Goal: Check status: Check status

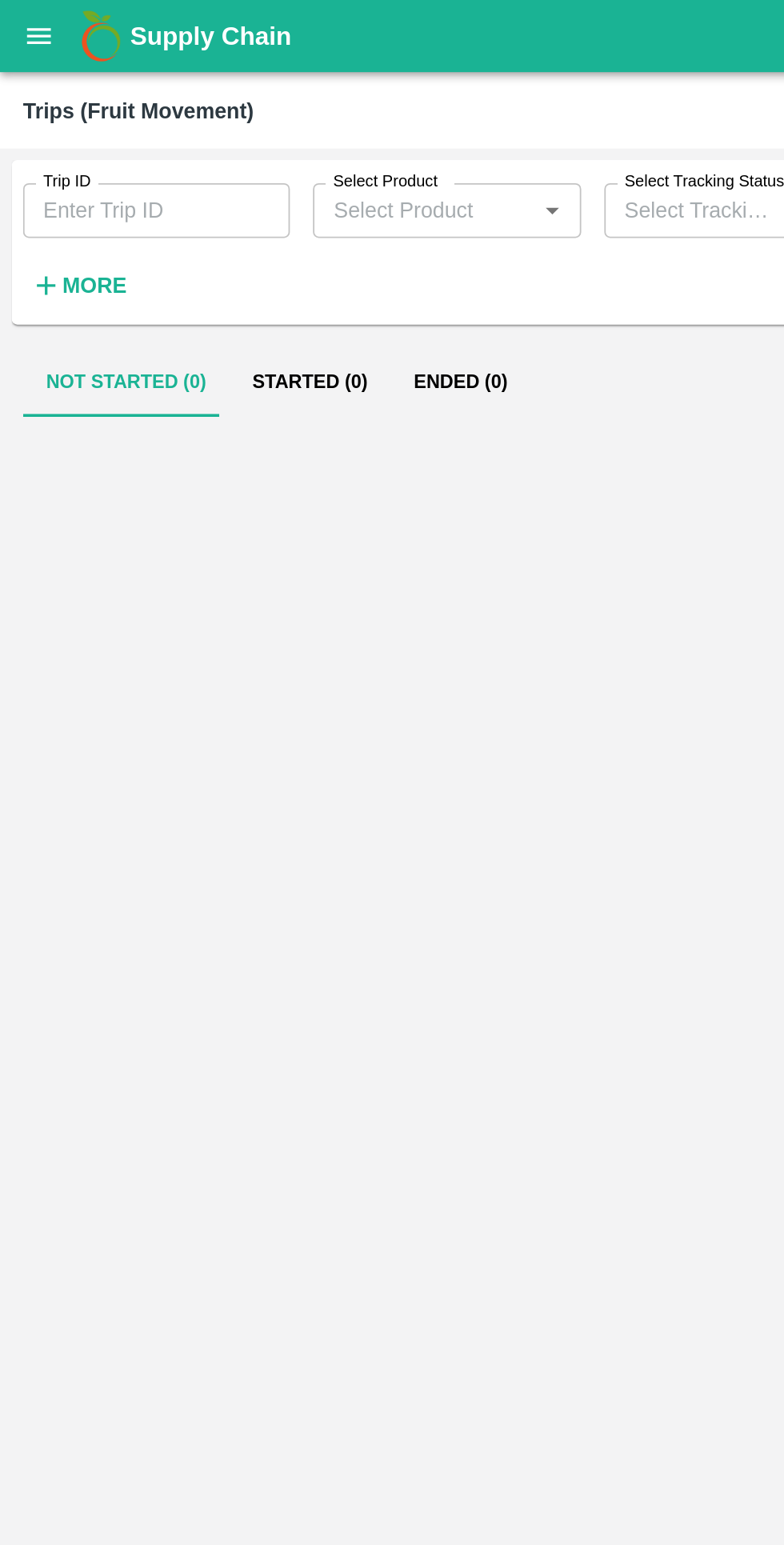
click at [34, 24] on button "open drawer" at bounding box center [21, 20] width 37 height 37
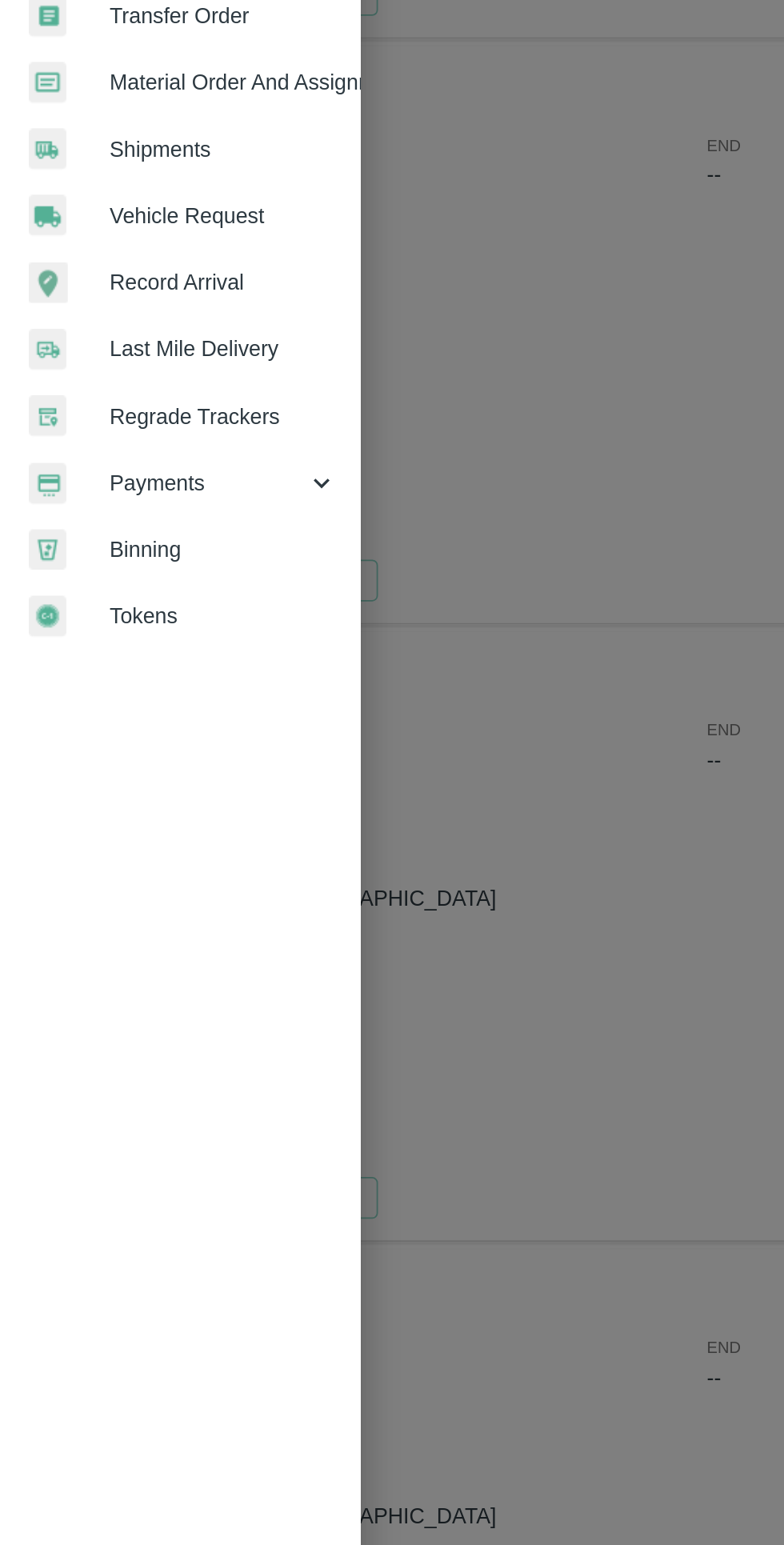
click at [95, 808] on span "Payments" at bounding box center [115, 816] width 109 height 17
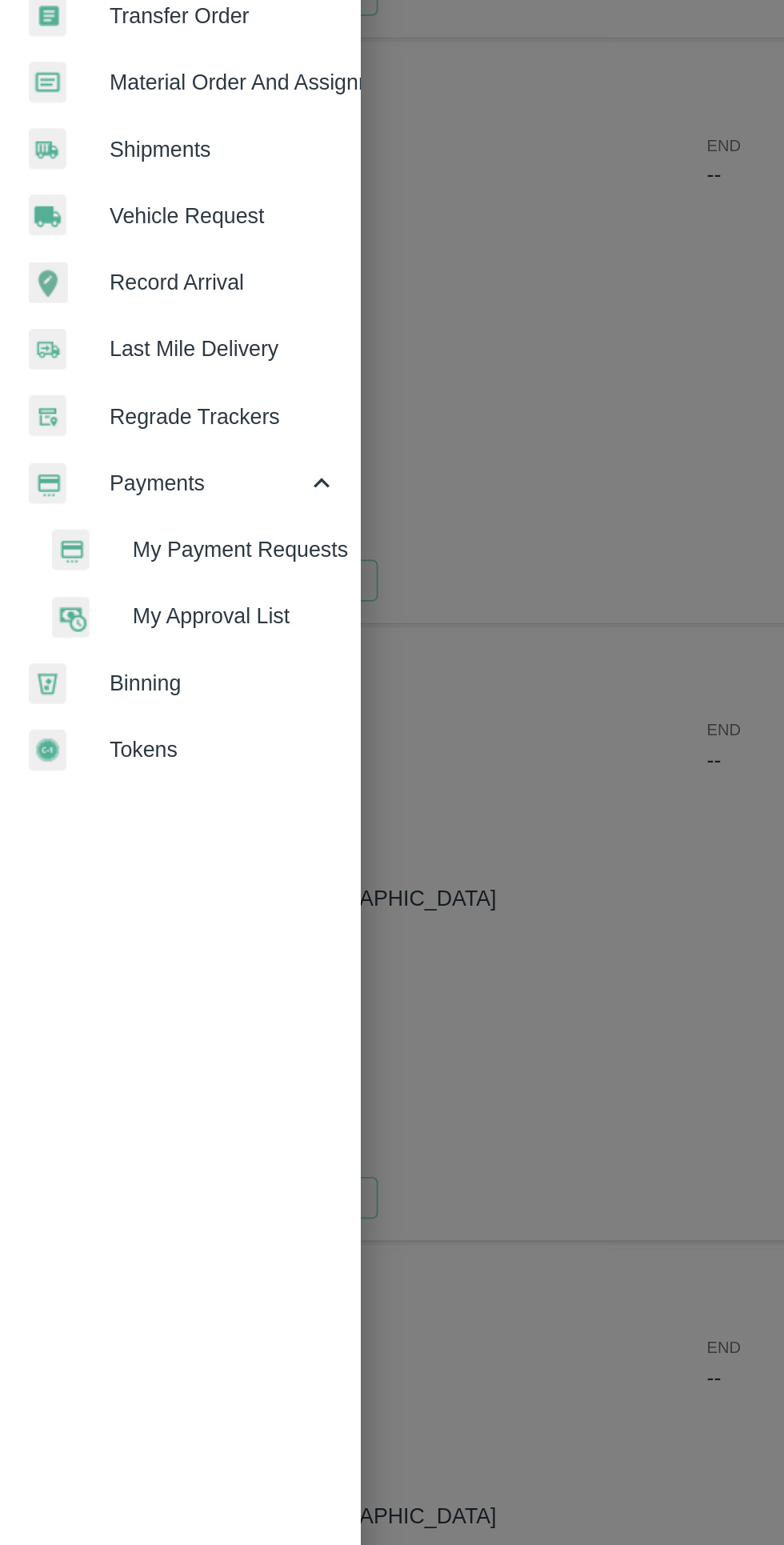
click at [86, 852] on span "My Payment Requests" at bounding box center [130, 852] width 114 height 17
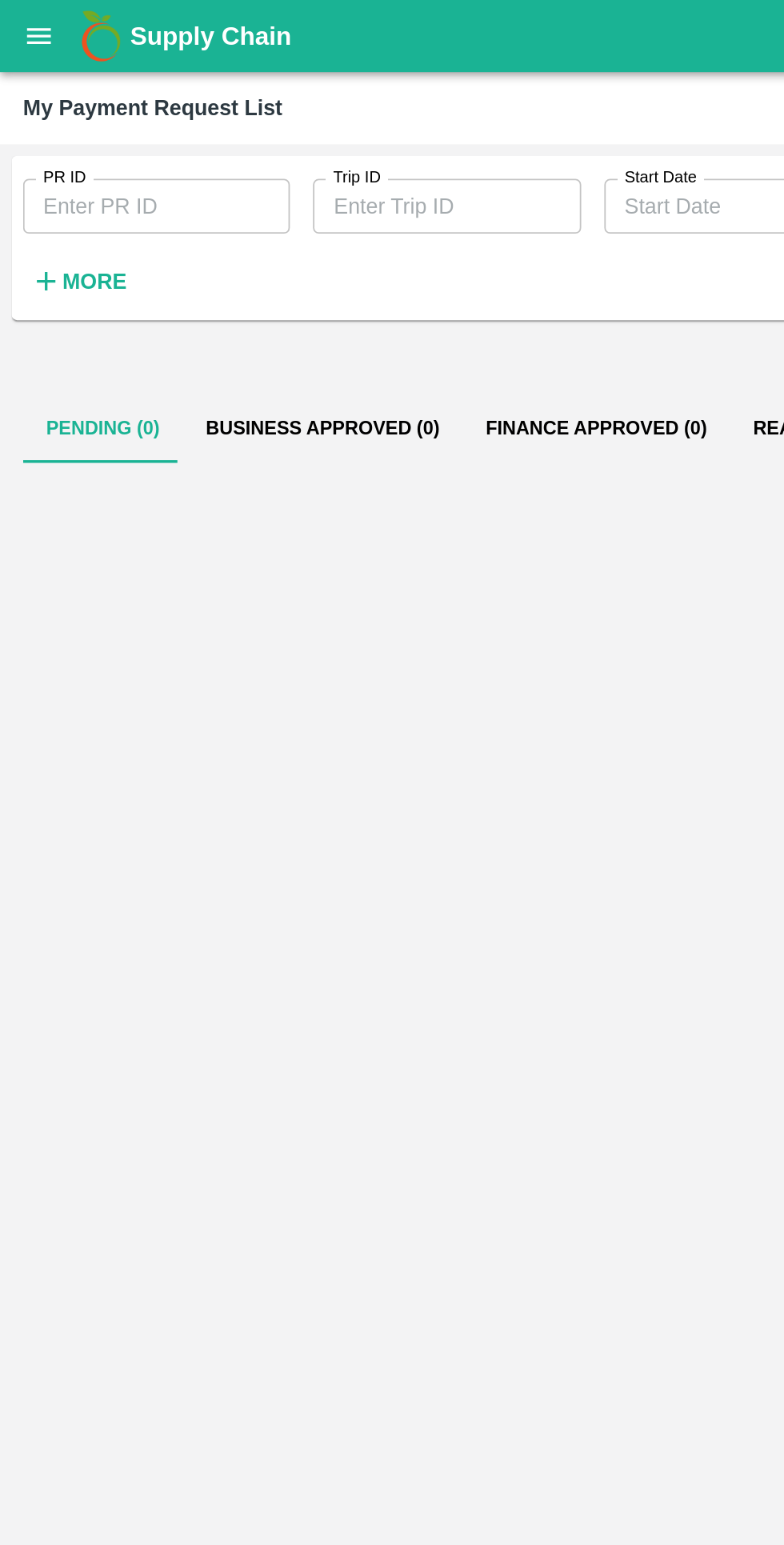
click at [40, 157] on strong "More" at bounding box center [52, 157] width 36 height 13
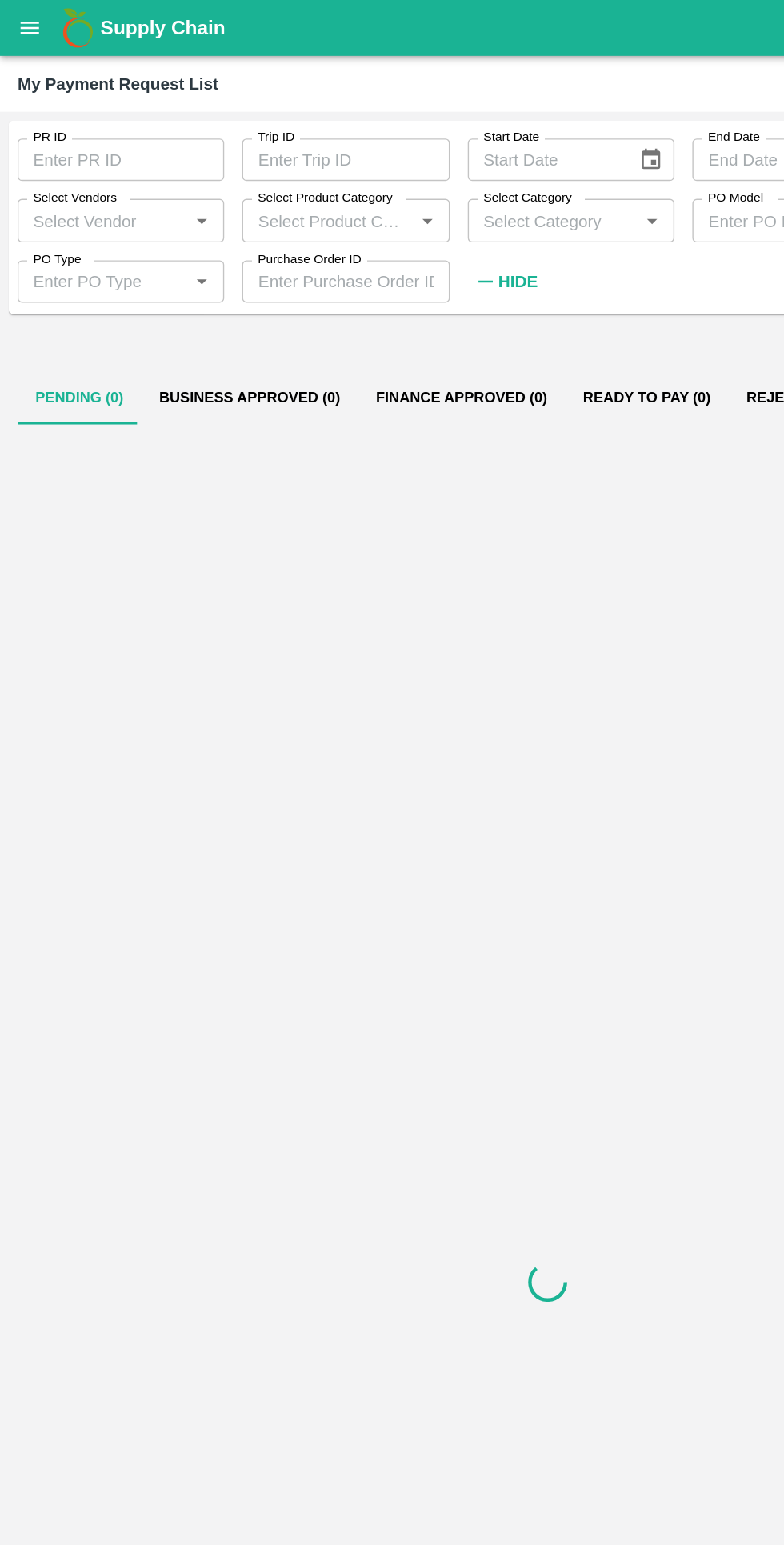
click at [79, 164] on input "Select Vendors" at bounding box center [73, 157] width 112 height 20
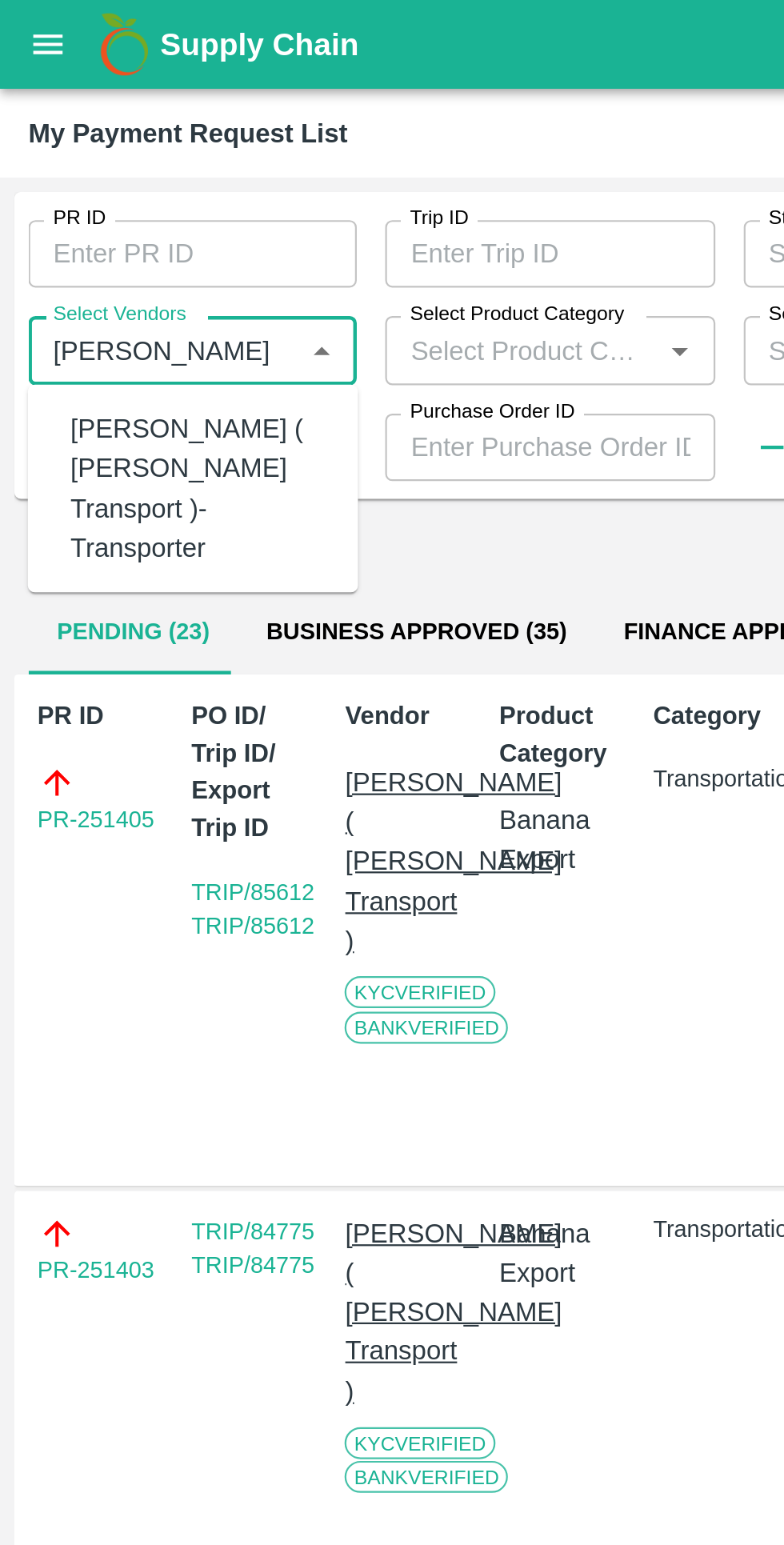
click at [52, 209] on div "[PERSON_NAME] ( [PERSON_NAME] Transport )-Transporter" at bounding box center [90, 220] width 117 height 71
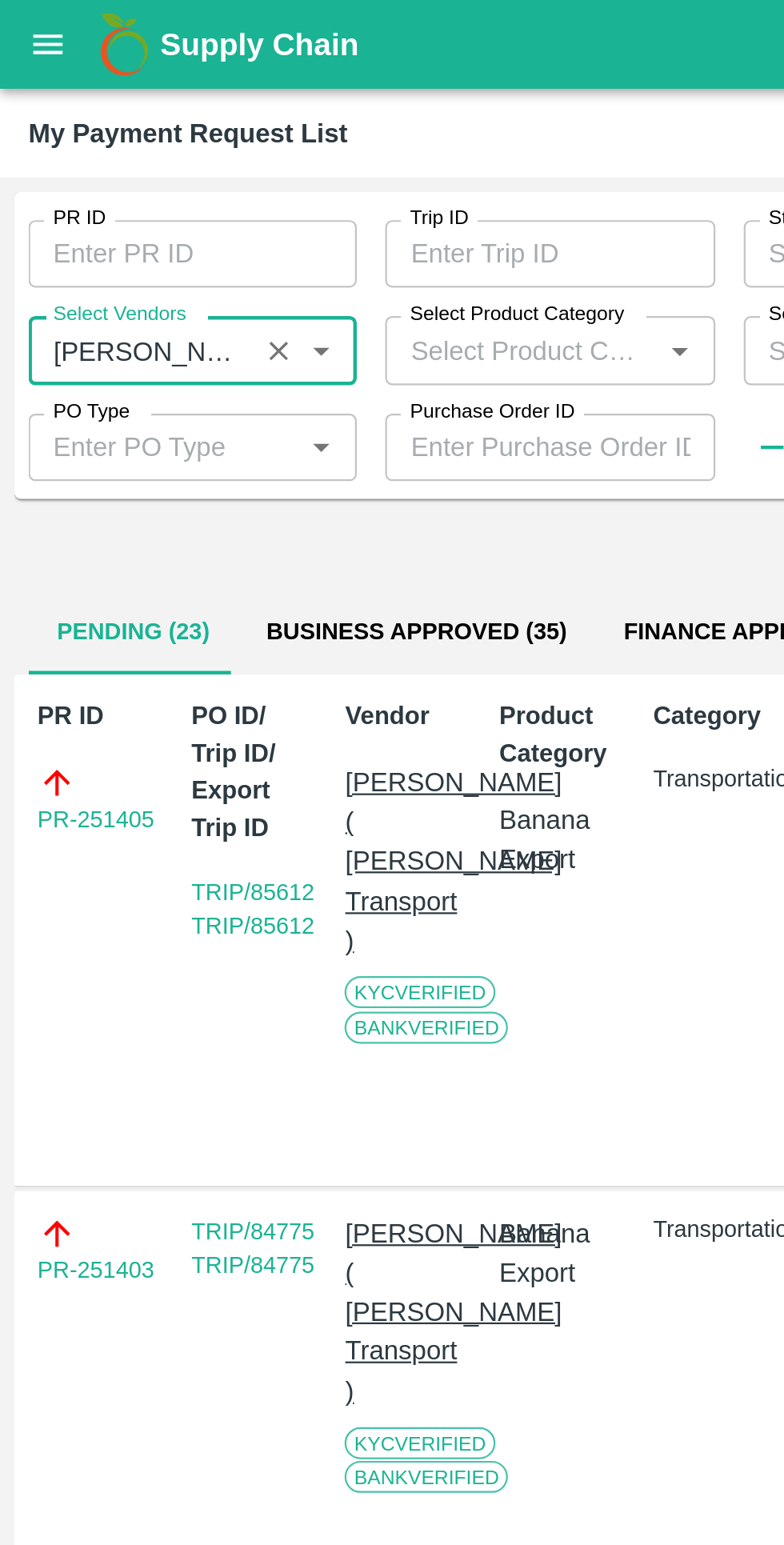
type input "[PERSON_NAME] ( [PERSON_NAME] Transport )-Transporter"
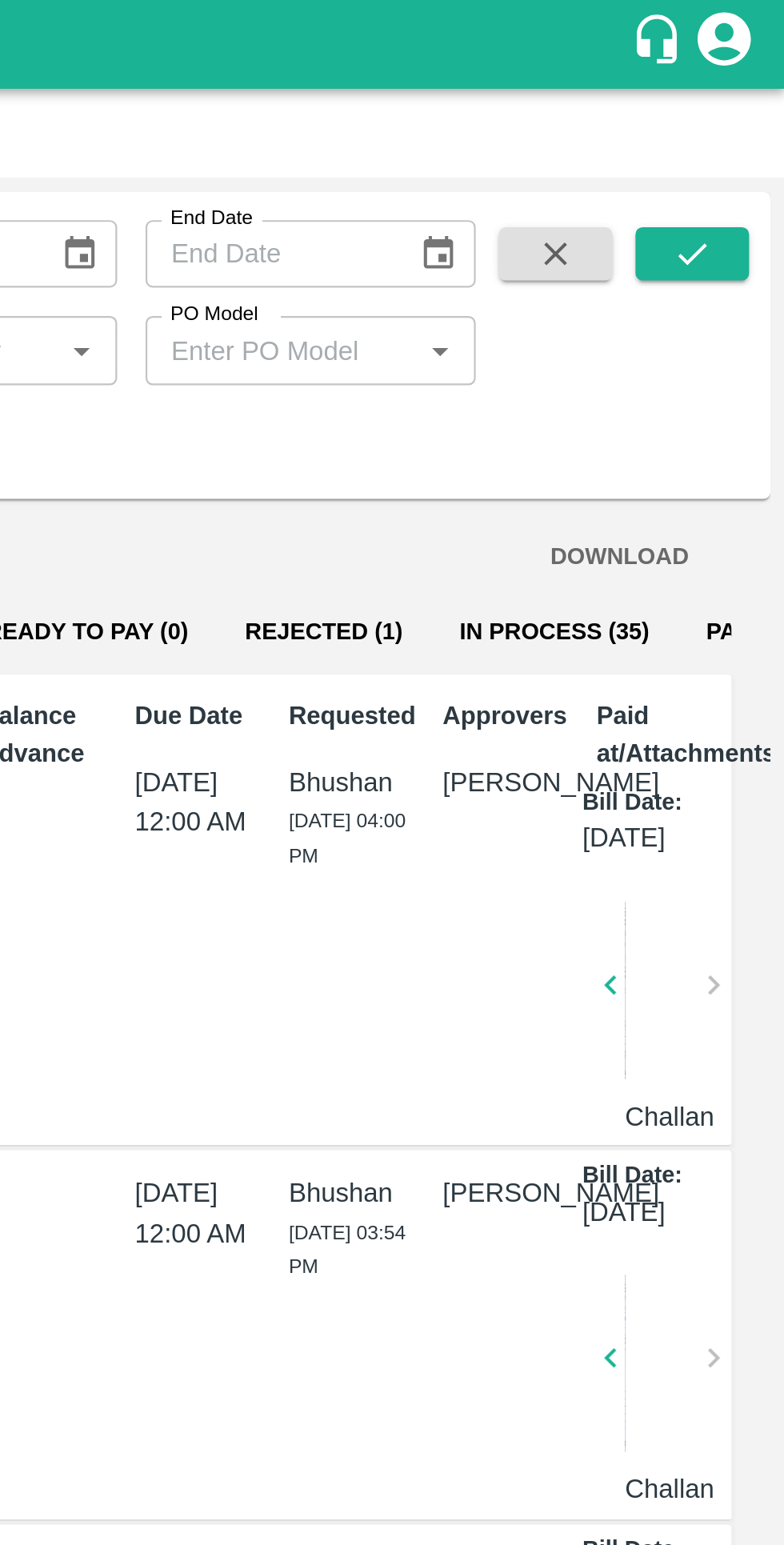
click at [743, 114] on icon "submit" at bounding box center [741, 114] width 17 height 17
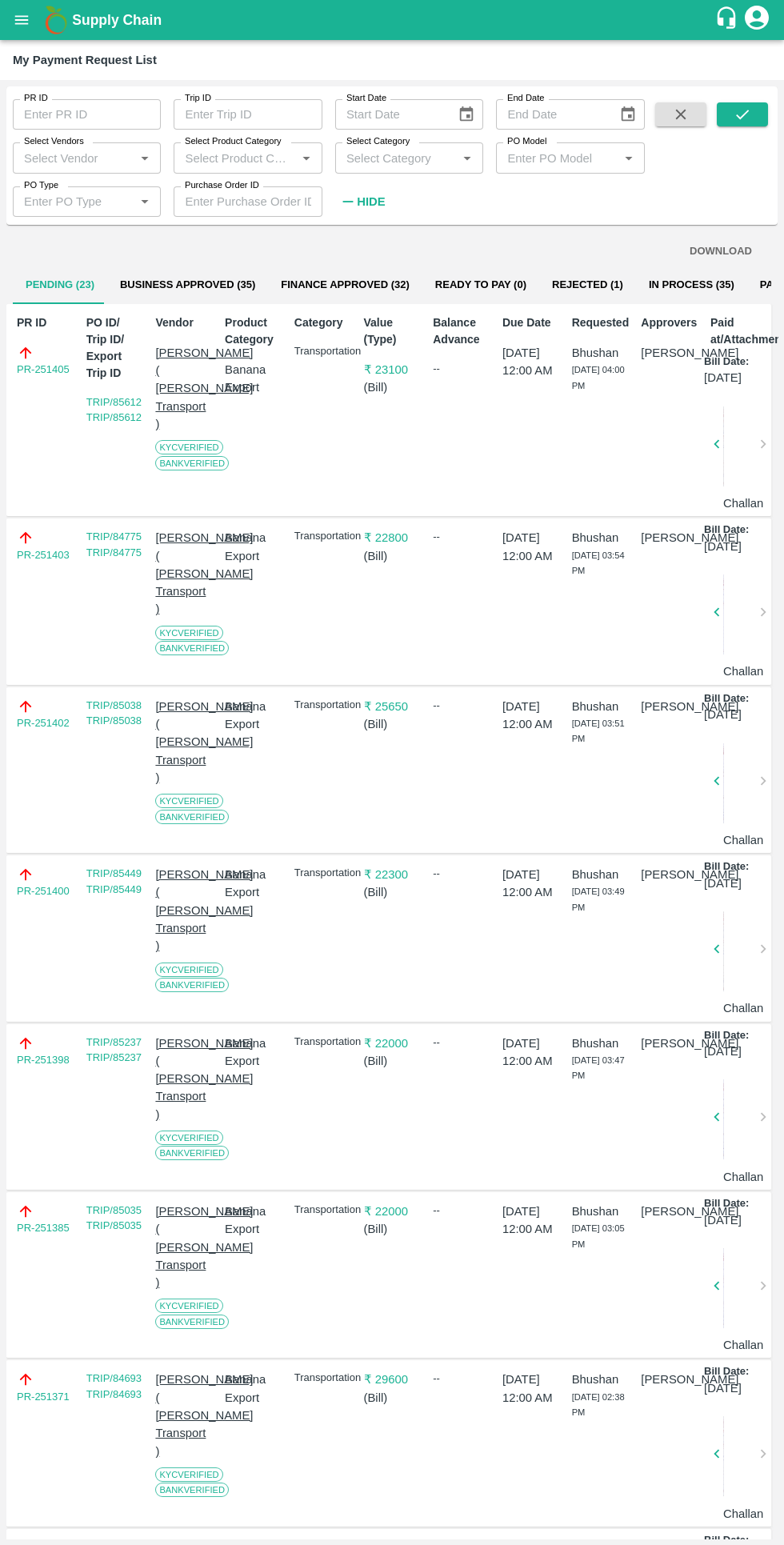
click at [78, 157] on input "Select Vendors" at bounding box center [73, 157] width 112 height 20
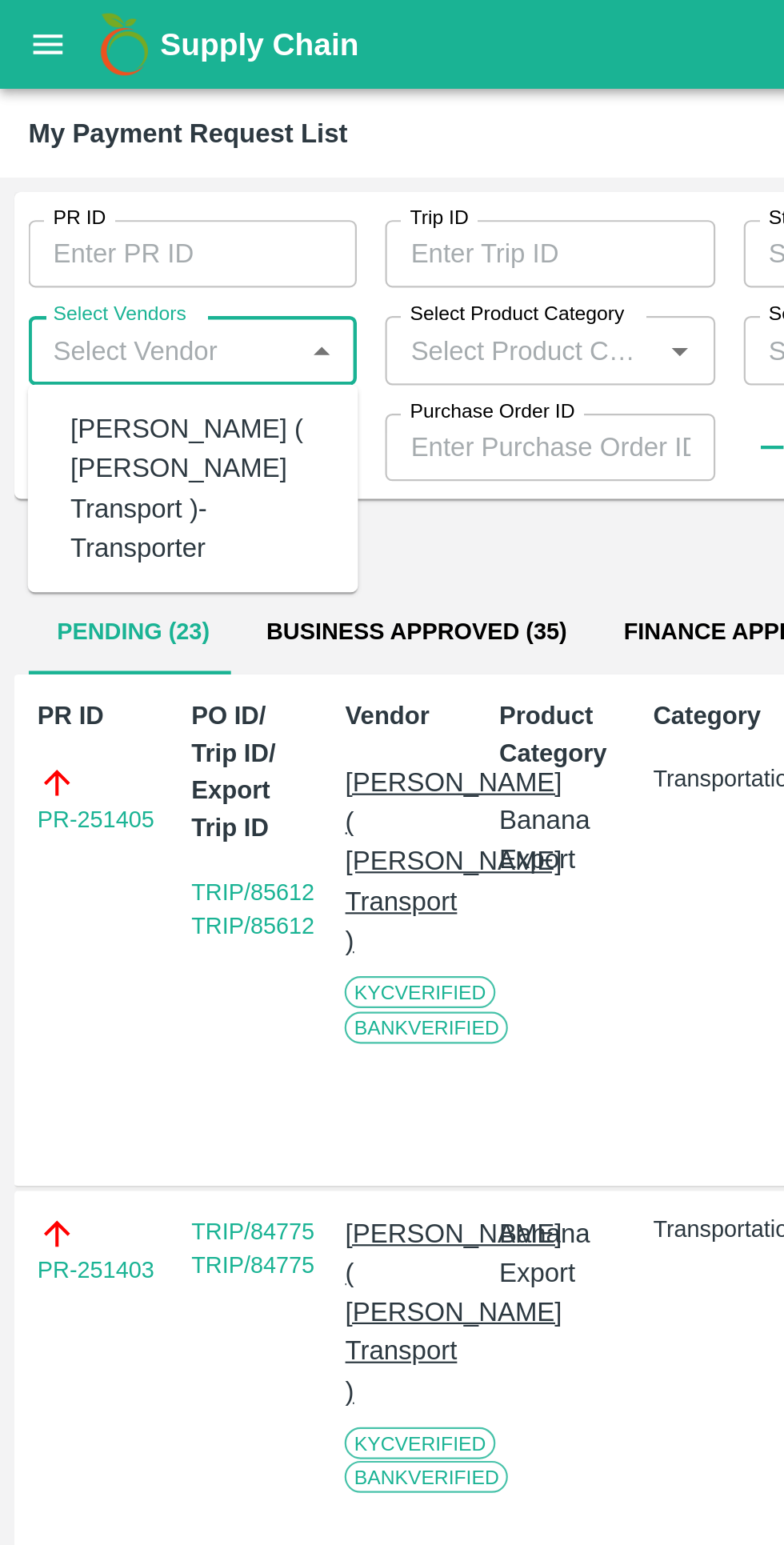
click at [71, 219] on div "[PERSON_NAME] ( [PERSON_NAME] Transport )-Transporter" at bounding box center [90, 220] width 117 height 71
type input "[PERSON_NAME] ( [PERSON_NAME] Transport )-Transporter"
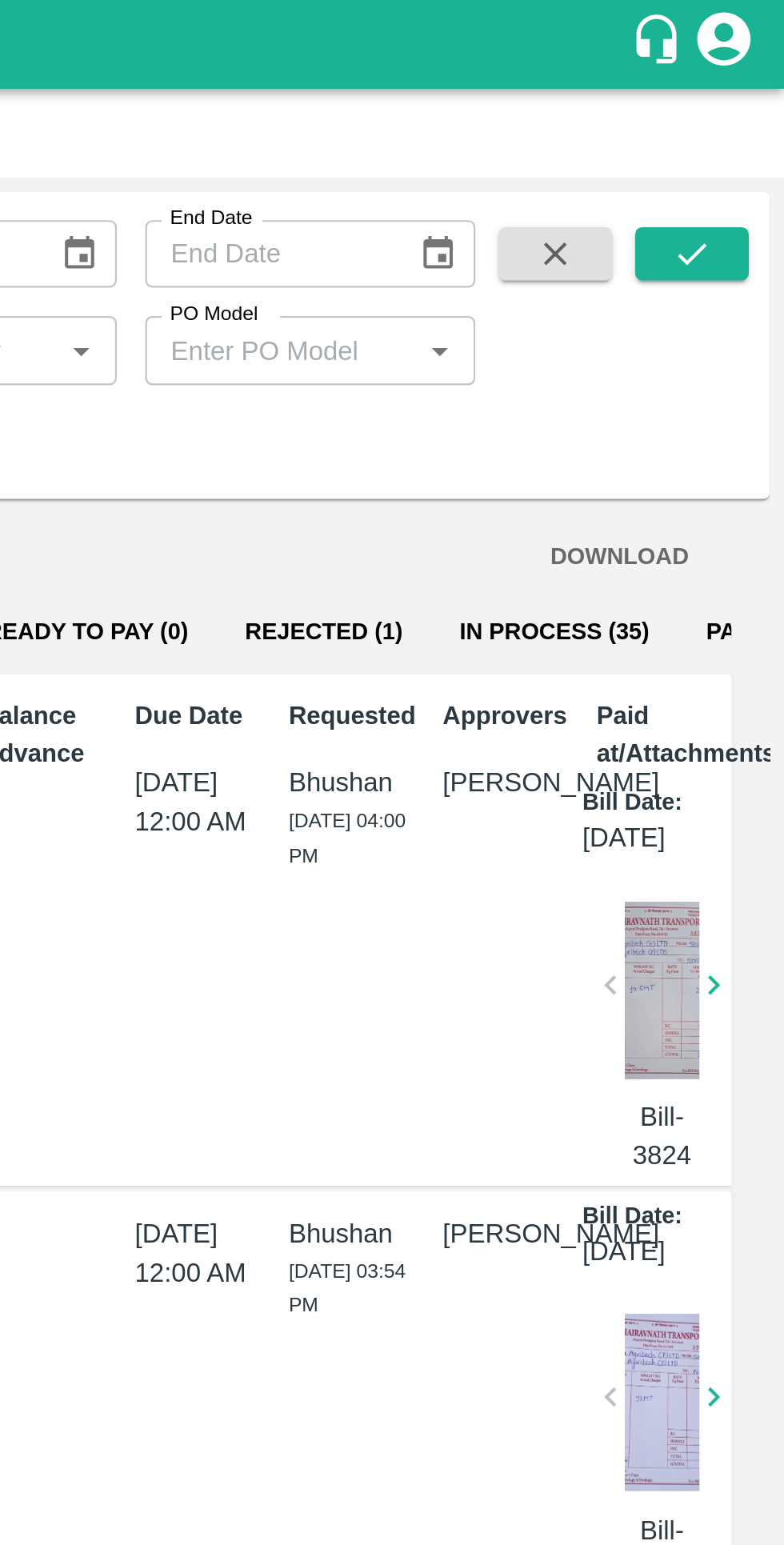
click at [736, 111] on icon "submit" at bounding box center [741, 114] width 17 height 17
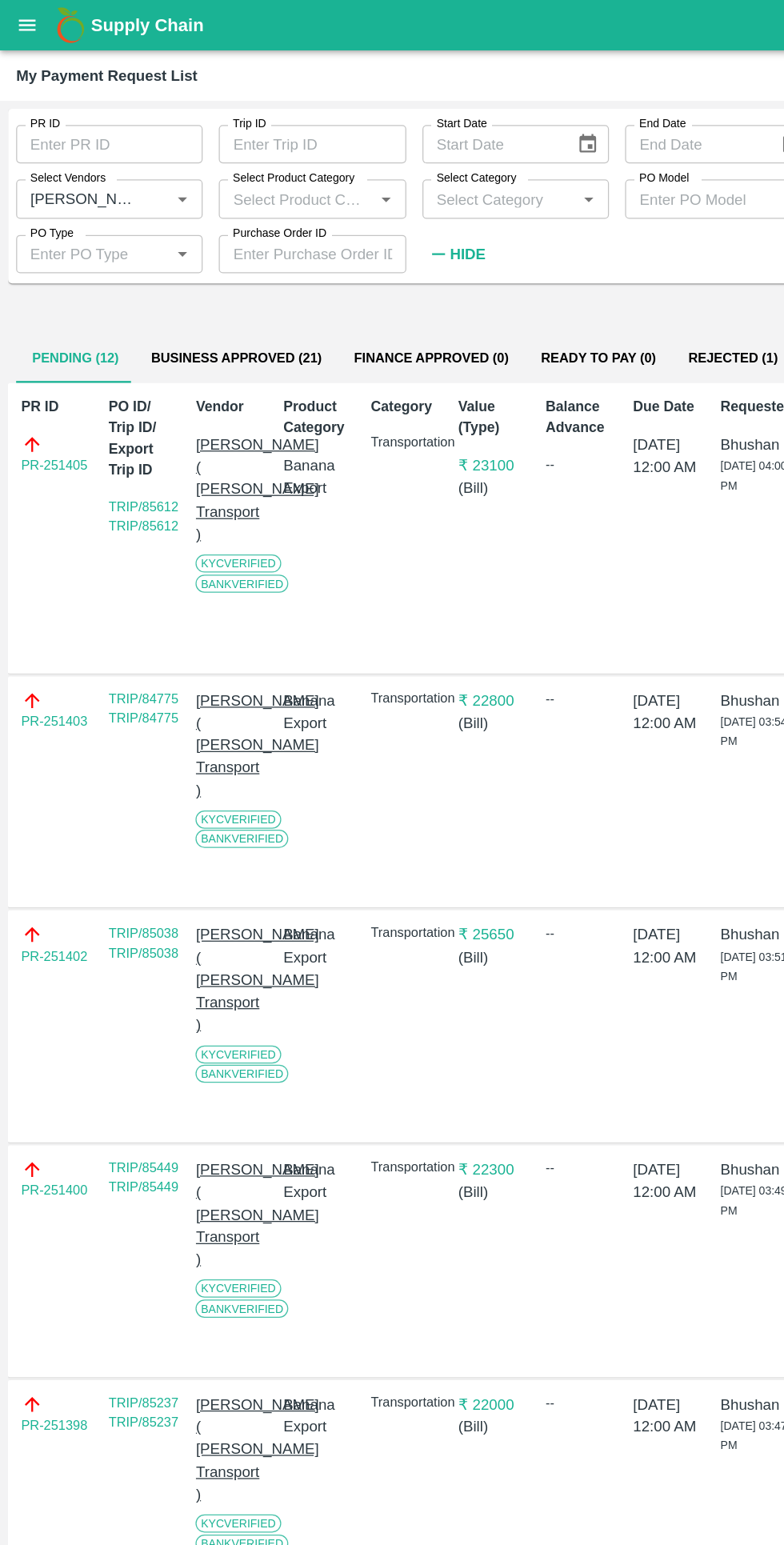
click at [145, 284] on button "Business Approved (21)" at bounding box center [188, 284] width 161 height 39
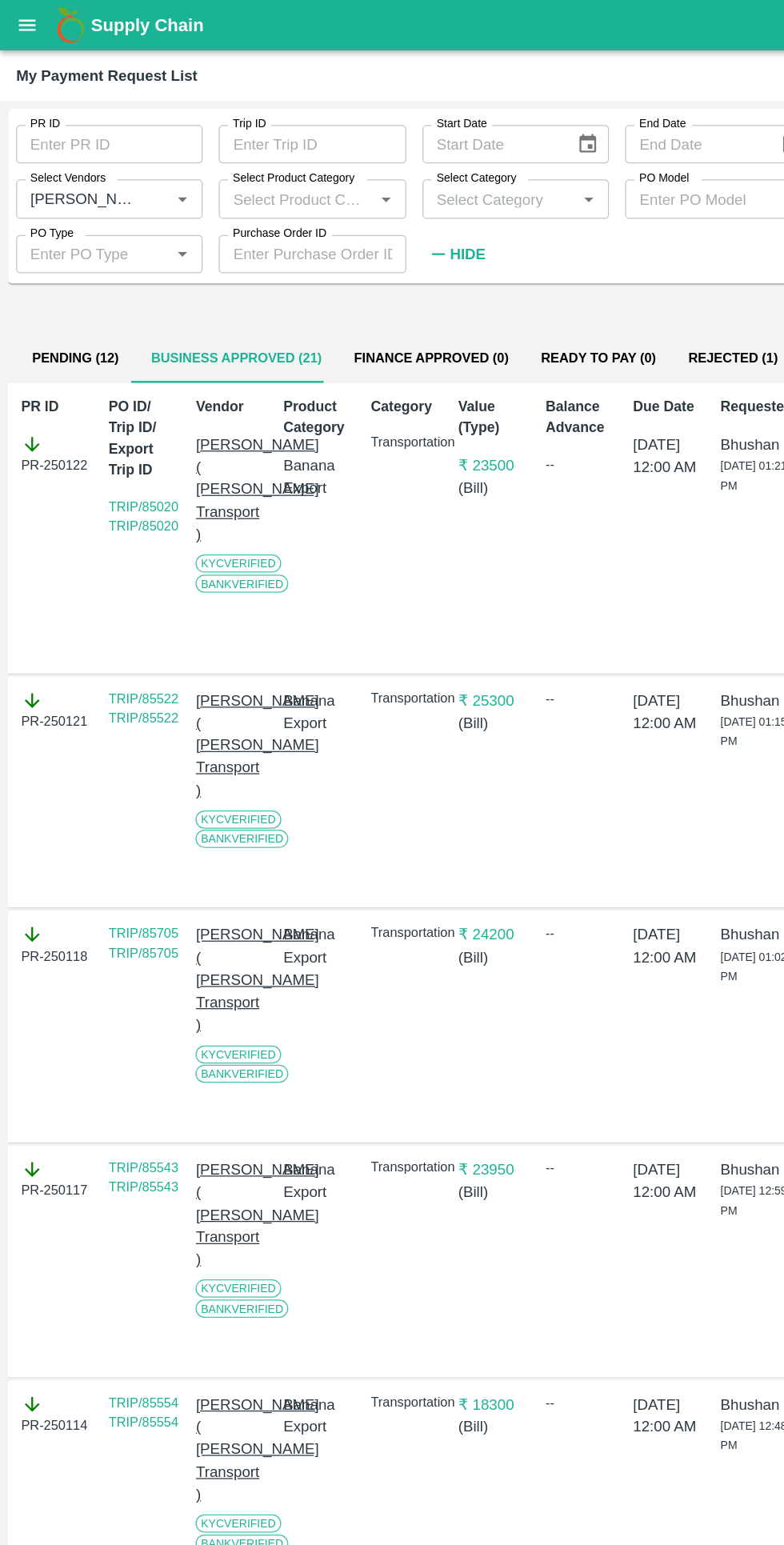
click at [363, 271] on button "Finance Approved (0)" at bounding box center [342, 284] width 148 height 39
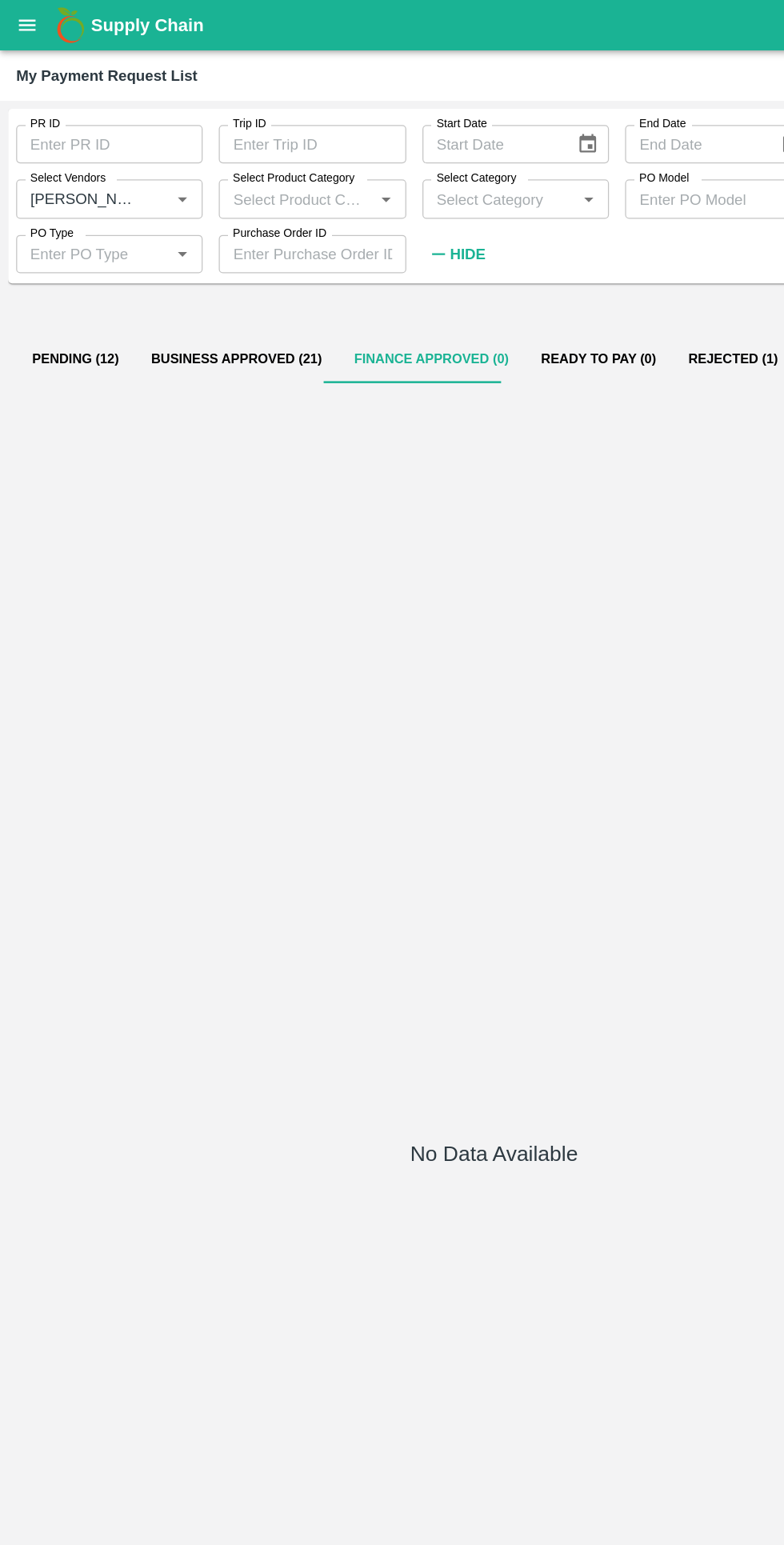
click at [214, 284] on button "Business Approved (21)" at bounding box center [188, 284] width 161 height 39
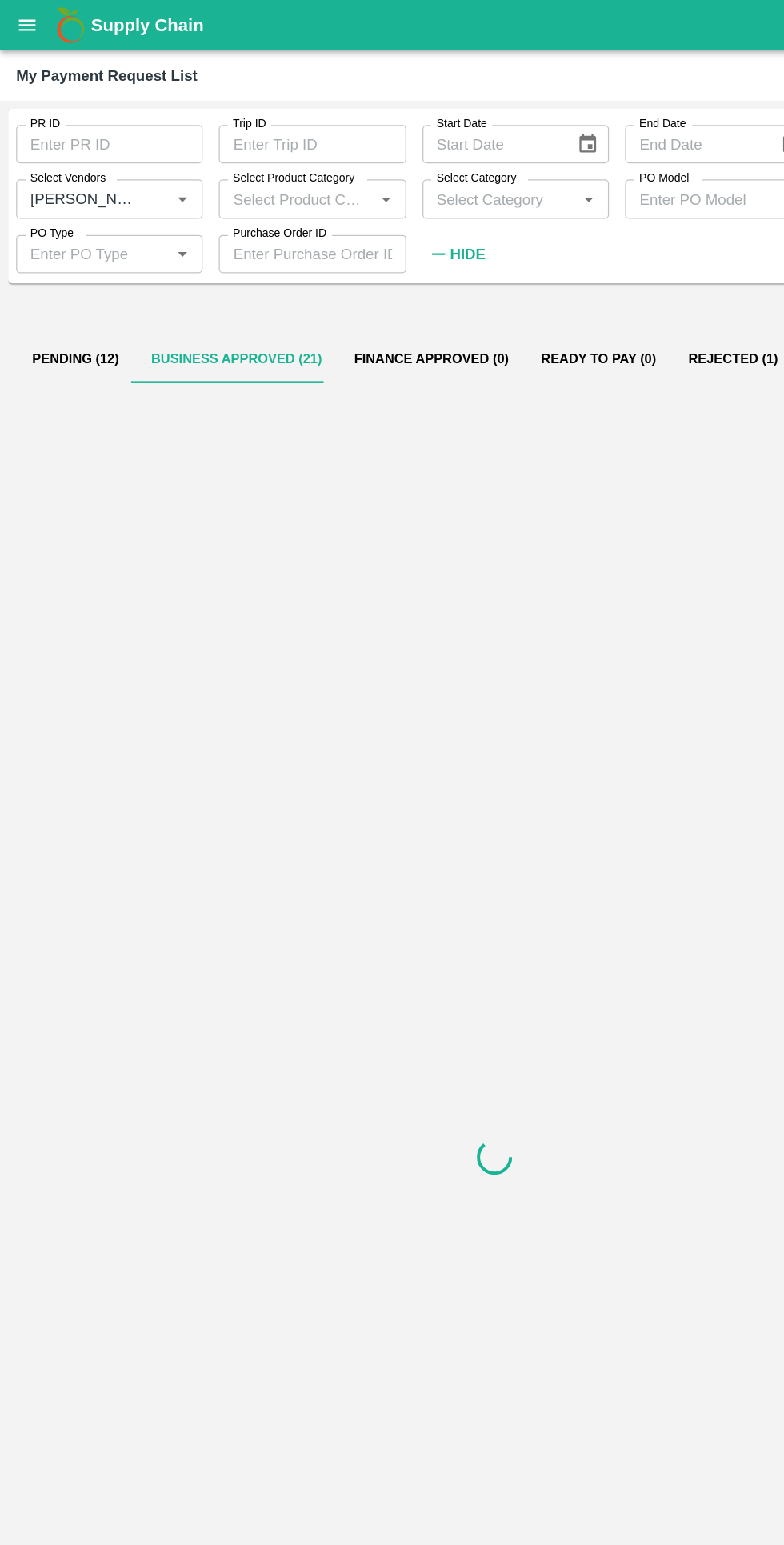
click at [93, 293] on button "Pending (12)" at bounding box center [60, 284] width 94 height 39
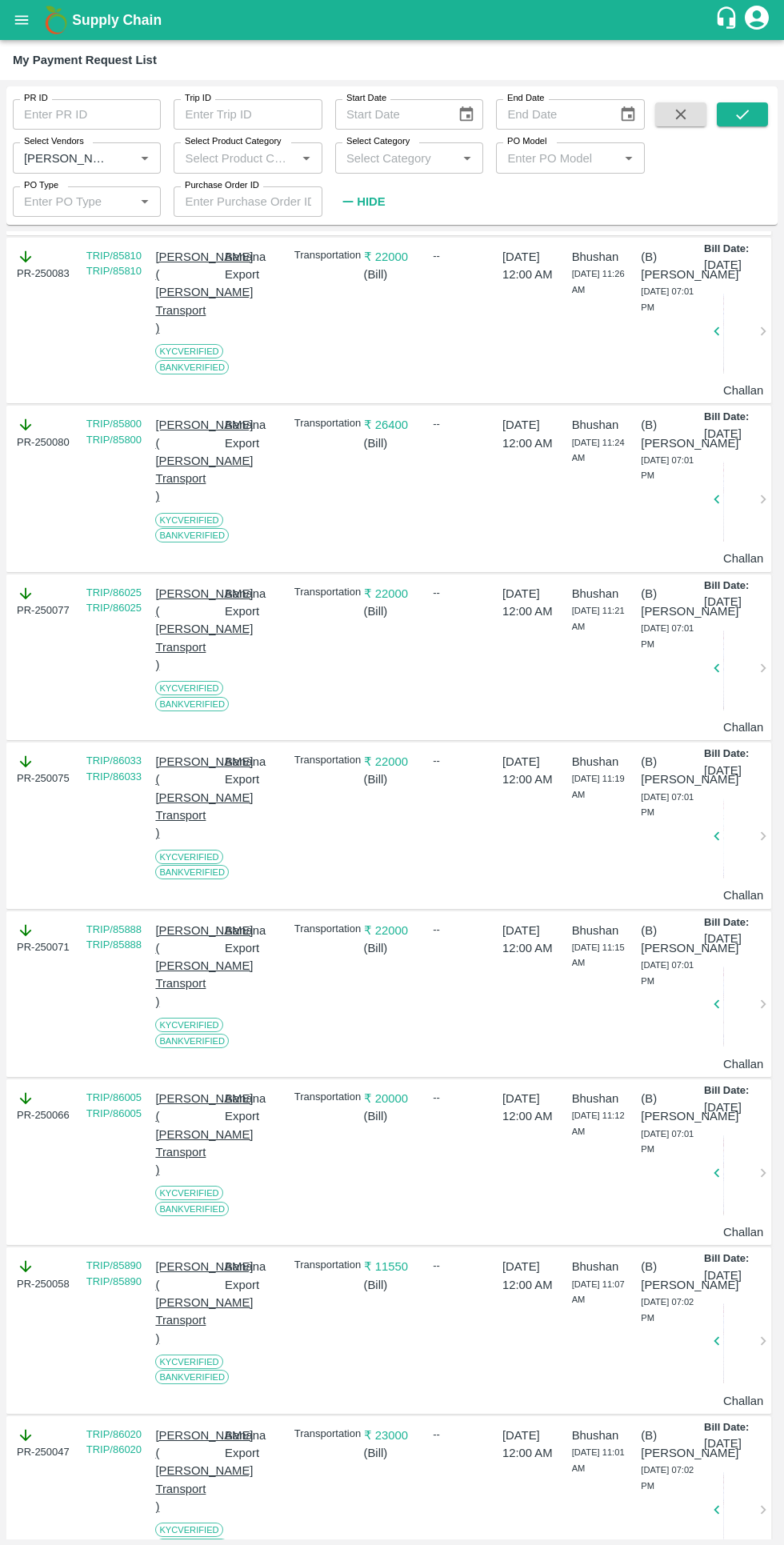
scroll to position [2533, 0]
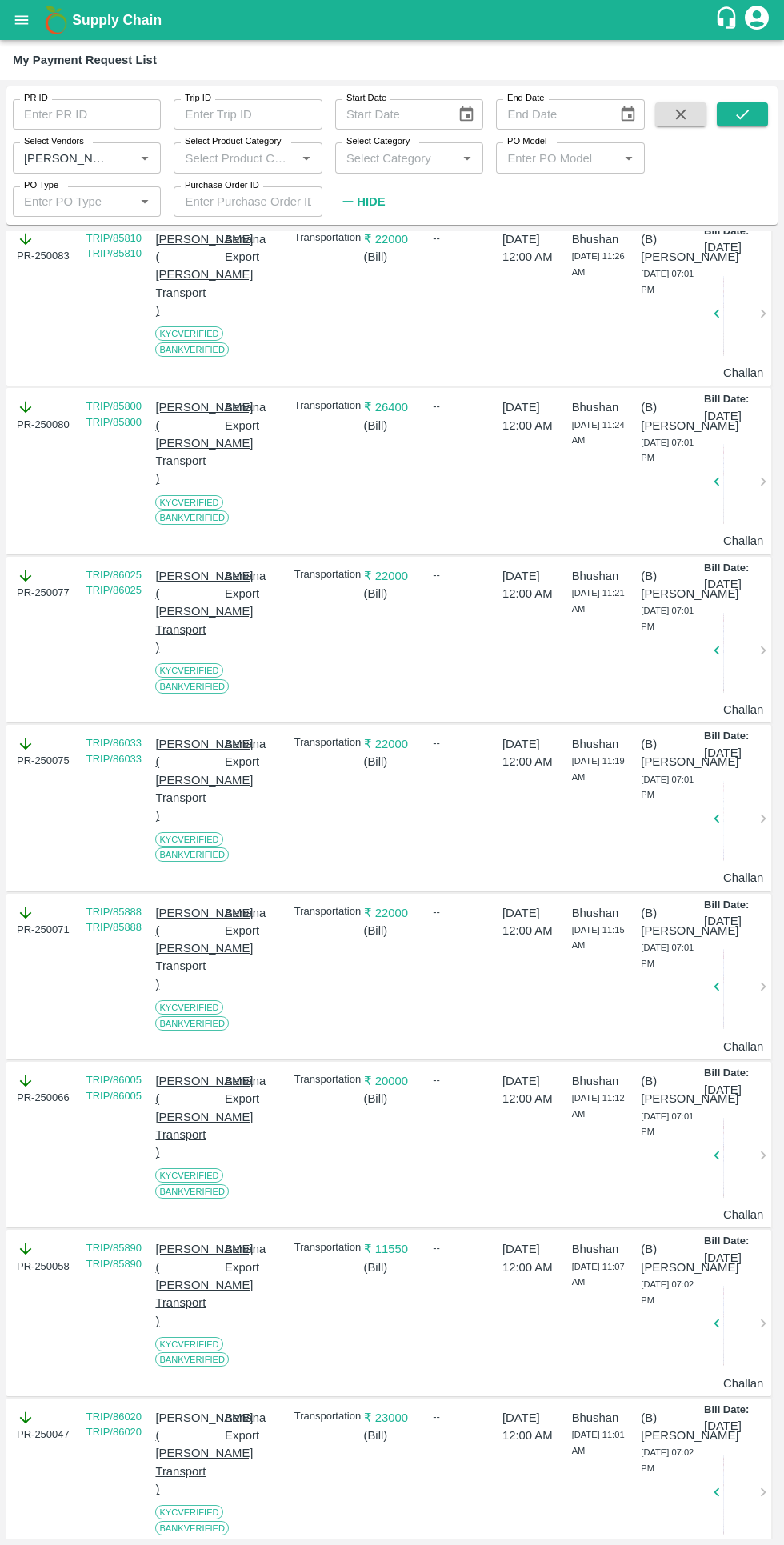
click at [61, 151] on input "Select Vendors" at bounding box center [62, 157] width 91 height 20
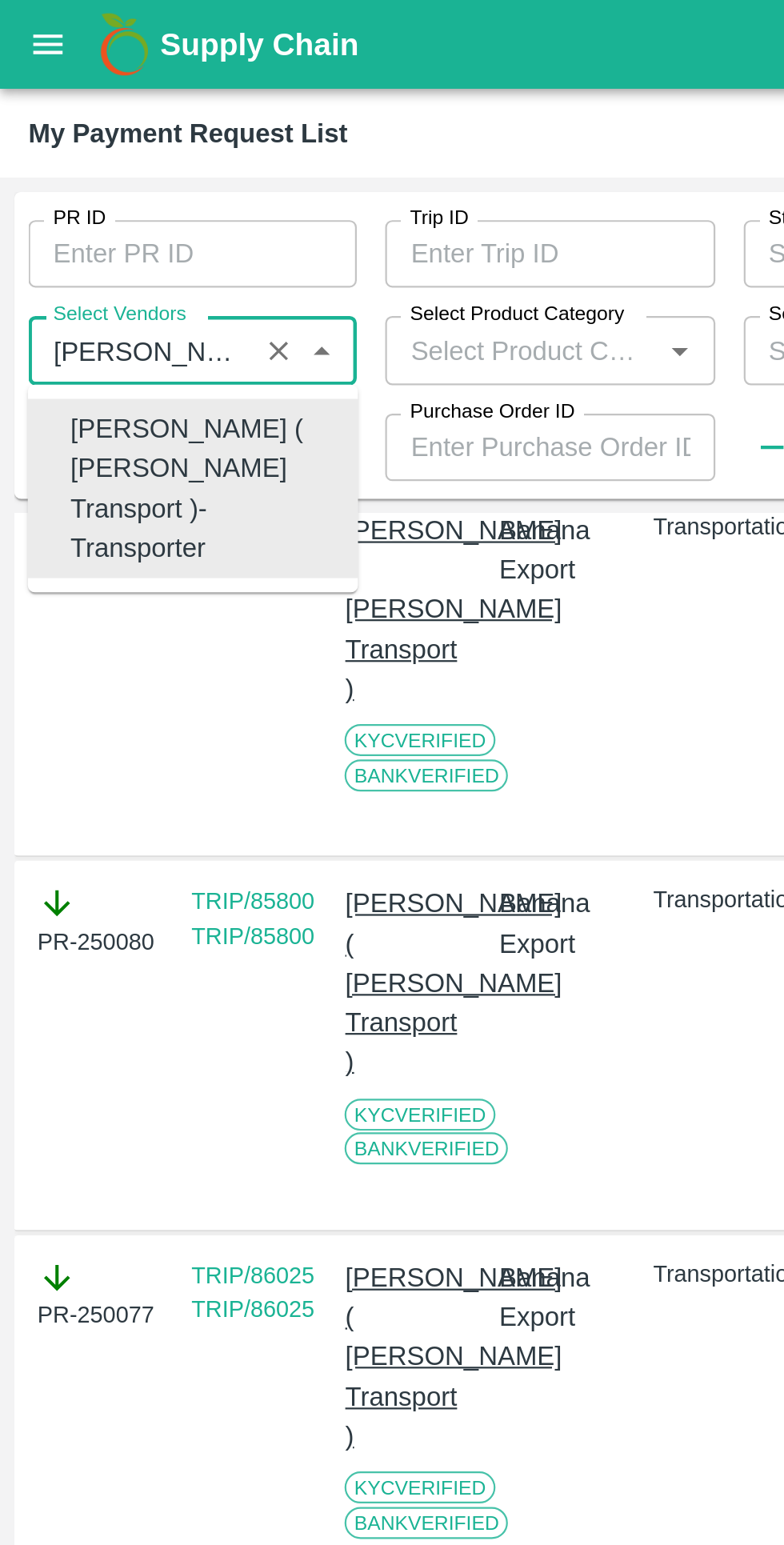
click at [145, 157] on icon "Close" at bounding box center [145, 157] width 7 height 4
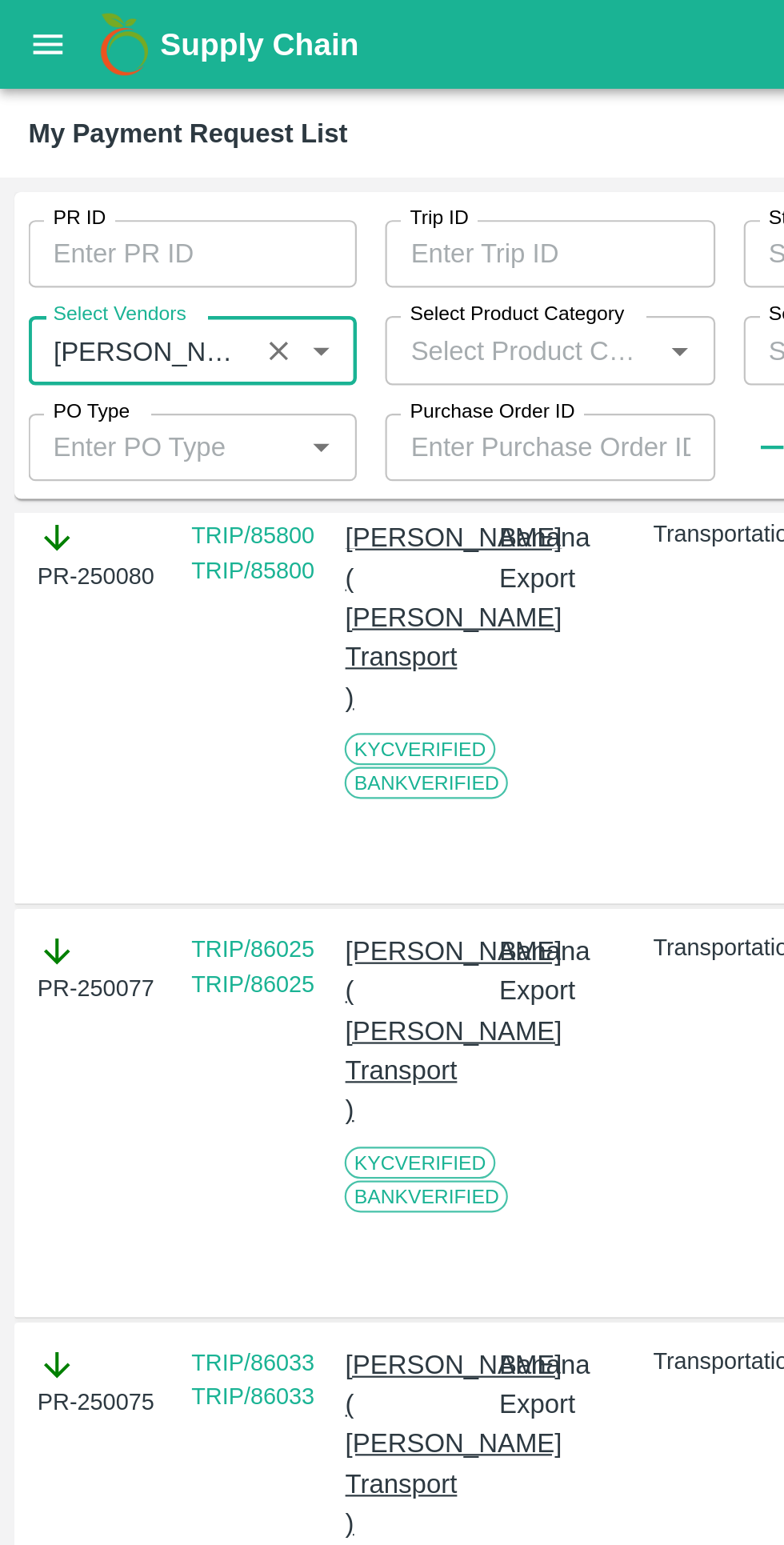
scroll to position [2379, 0]
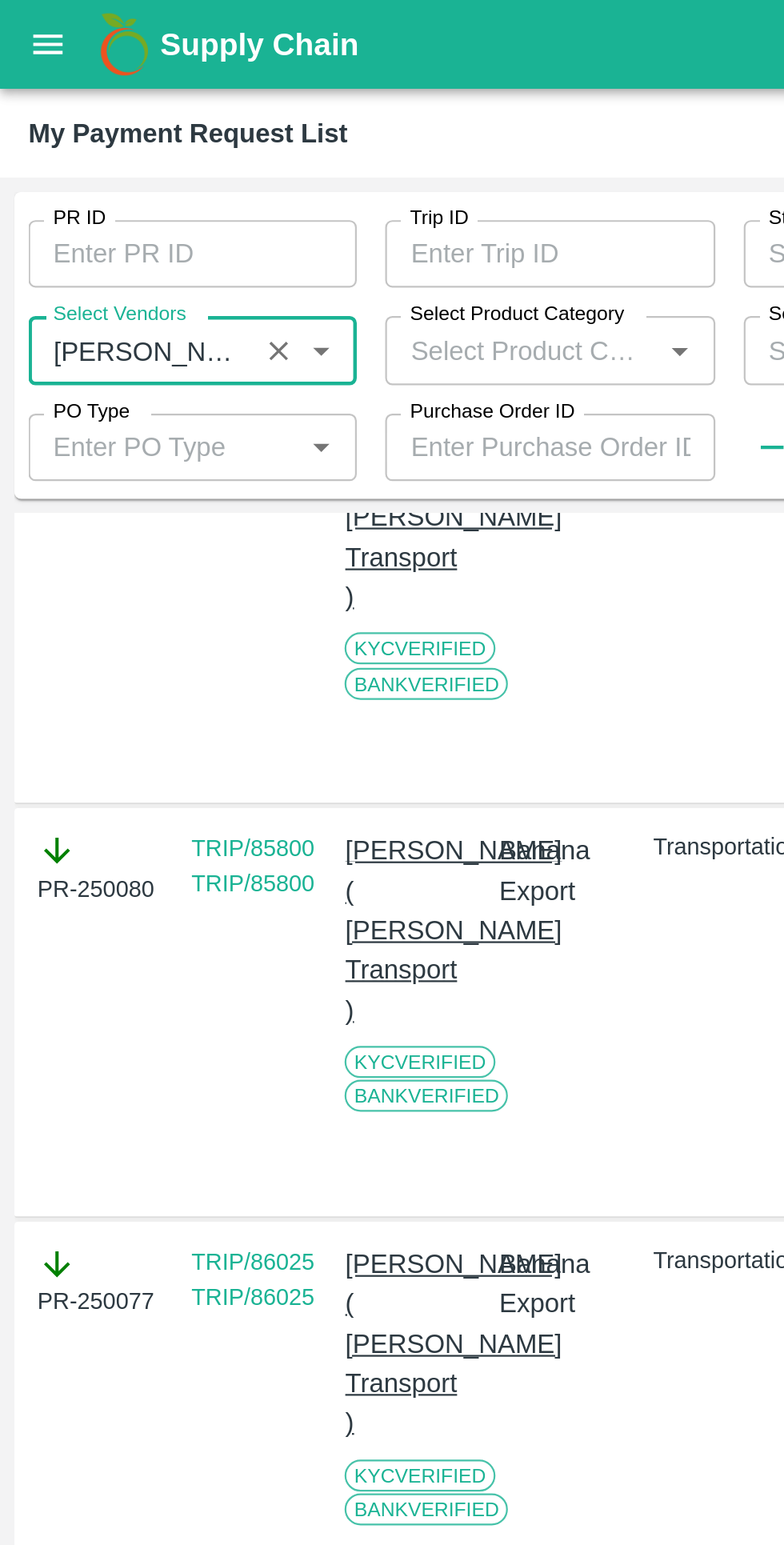
click at [125, 157] on icon "Clear" at bounding box center [125, 157] width 9 height 9
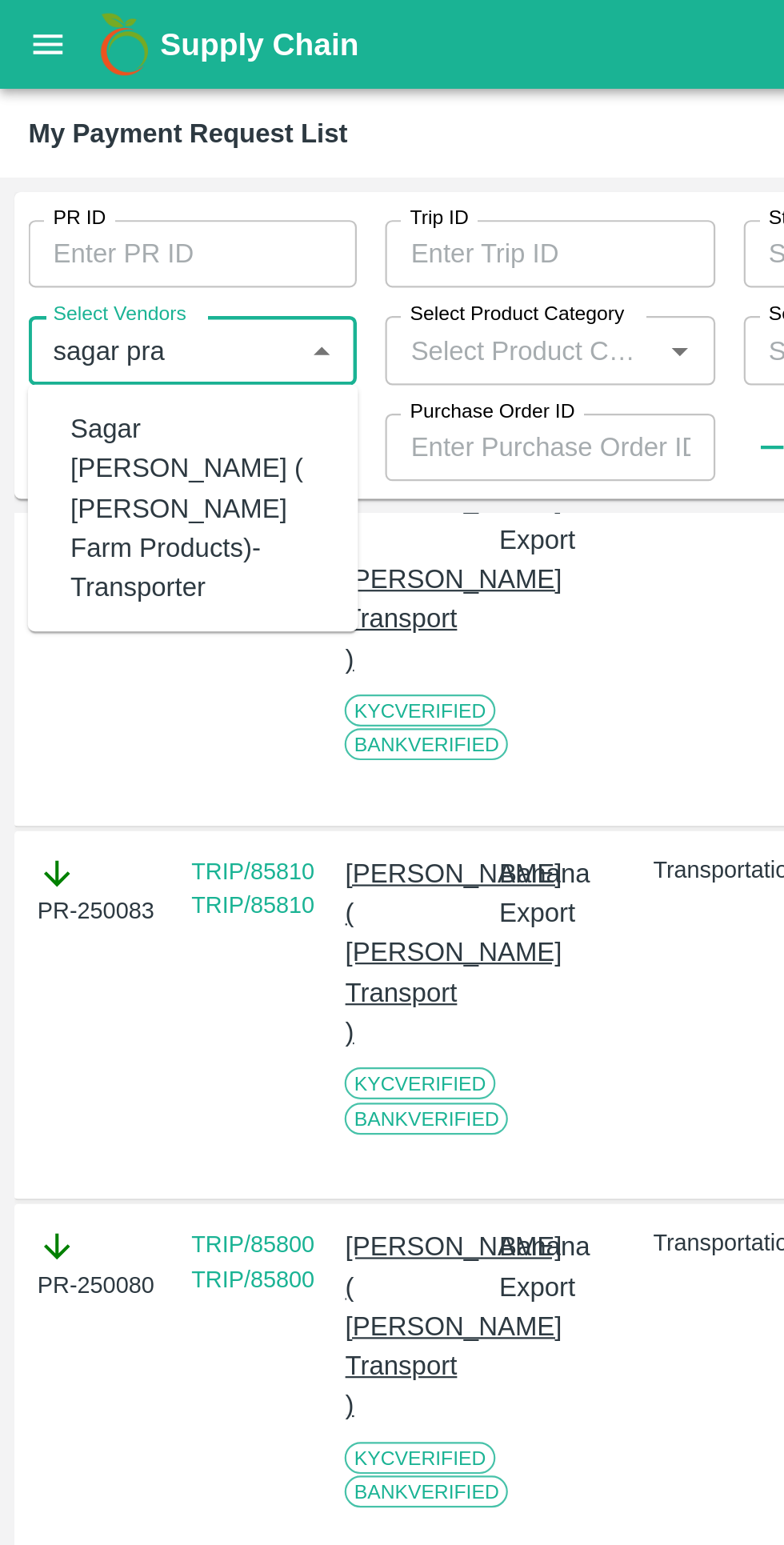
scroll to position [2533, 0]
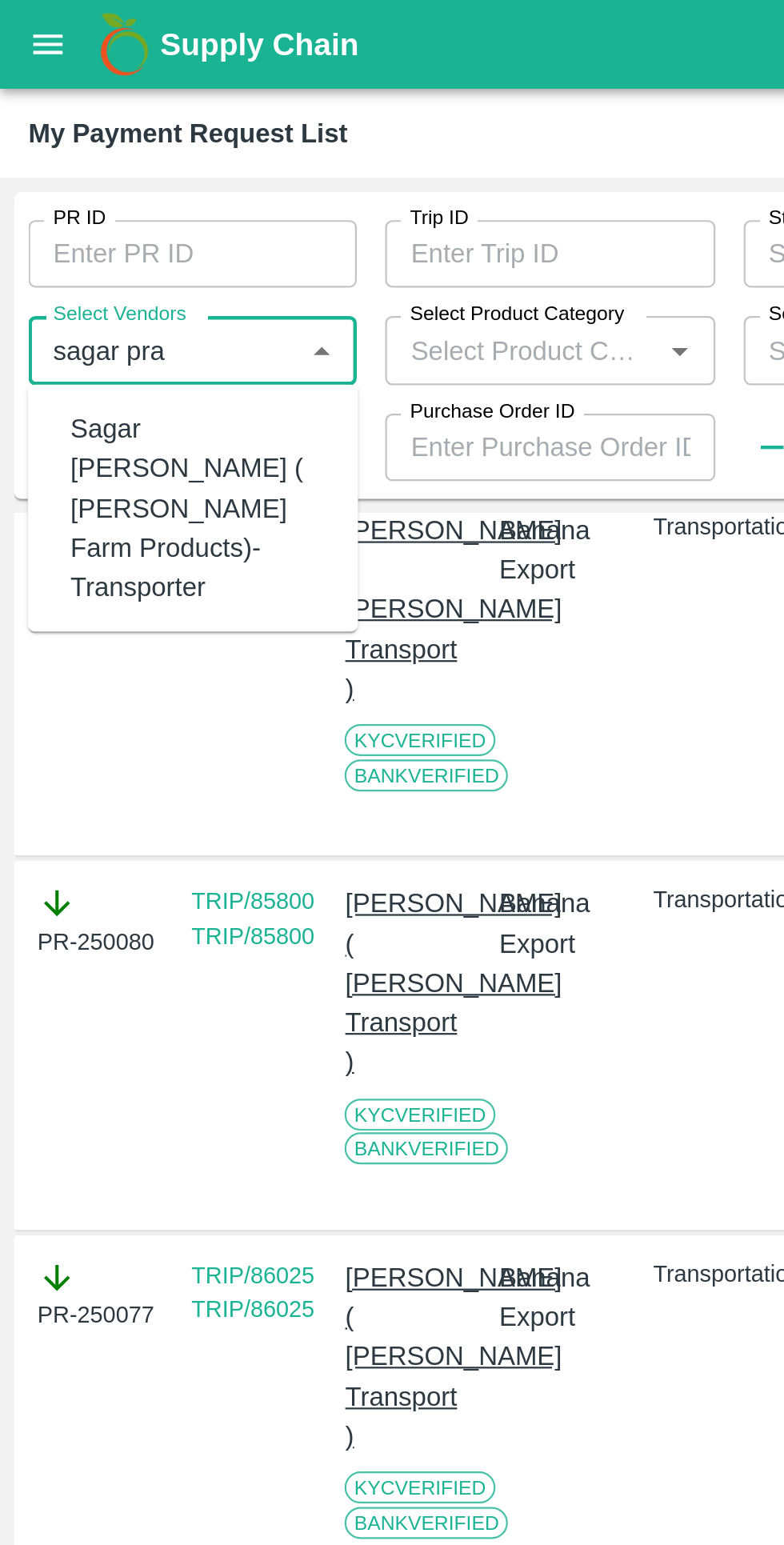
click at [52, 218] on div "Sagar [PERSON_NAME] ( [PERSON_NAME] Farm Products)-Transporter" at bounding box center [90, 229] width 117 height 89
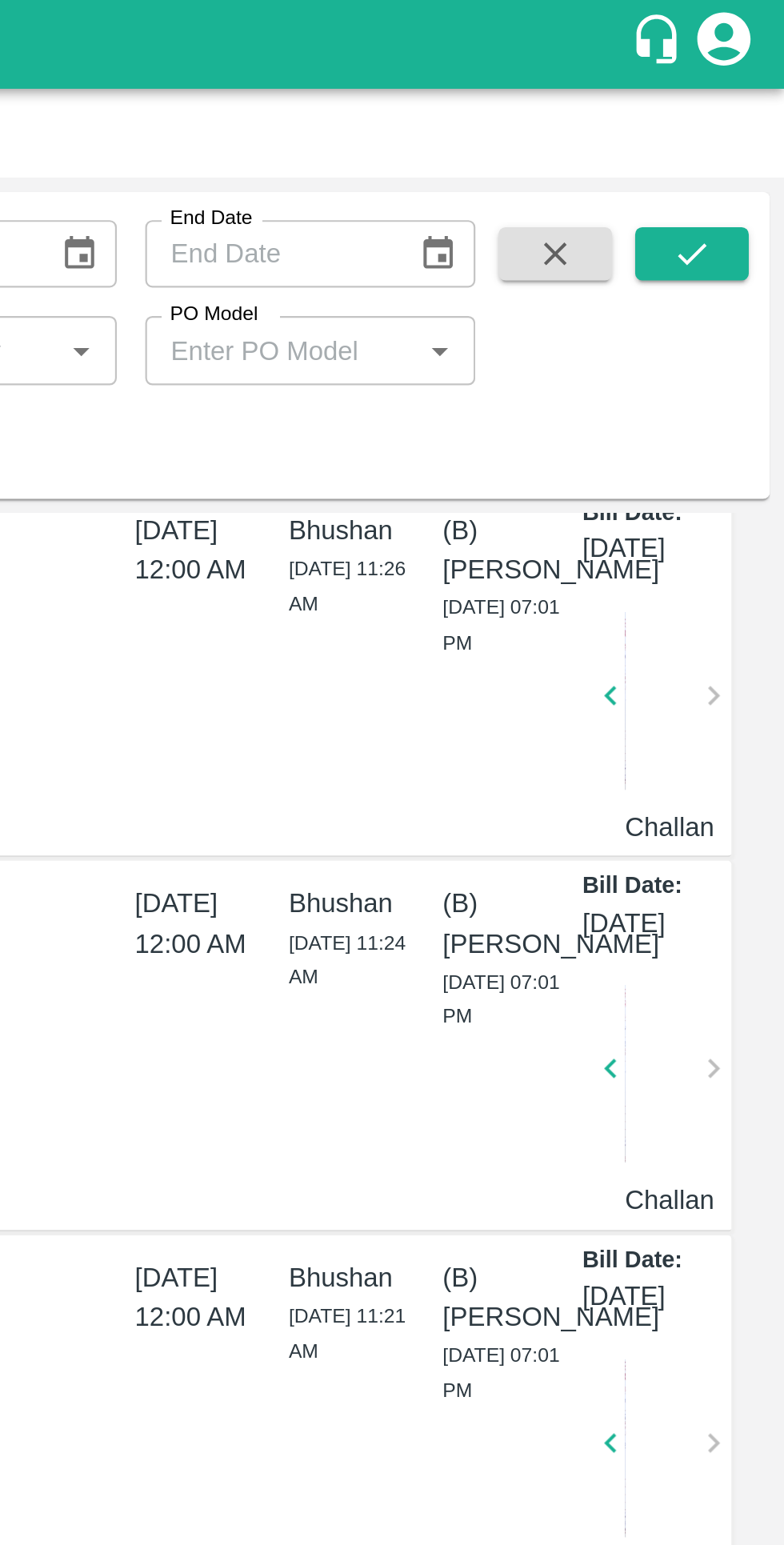
scroll to position [0, 0]
type input "Sagar [PERSON_NAME] ( [PERSON_NAME] Farm Products)-Transporter"
click at [746, 107] on icon "submit" at bounding box center [741, 114] width 17 height 17
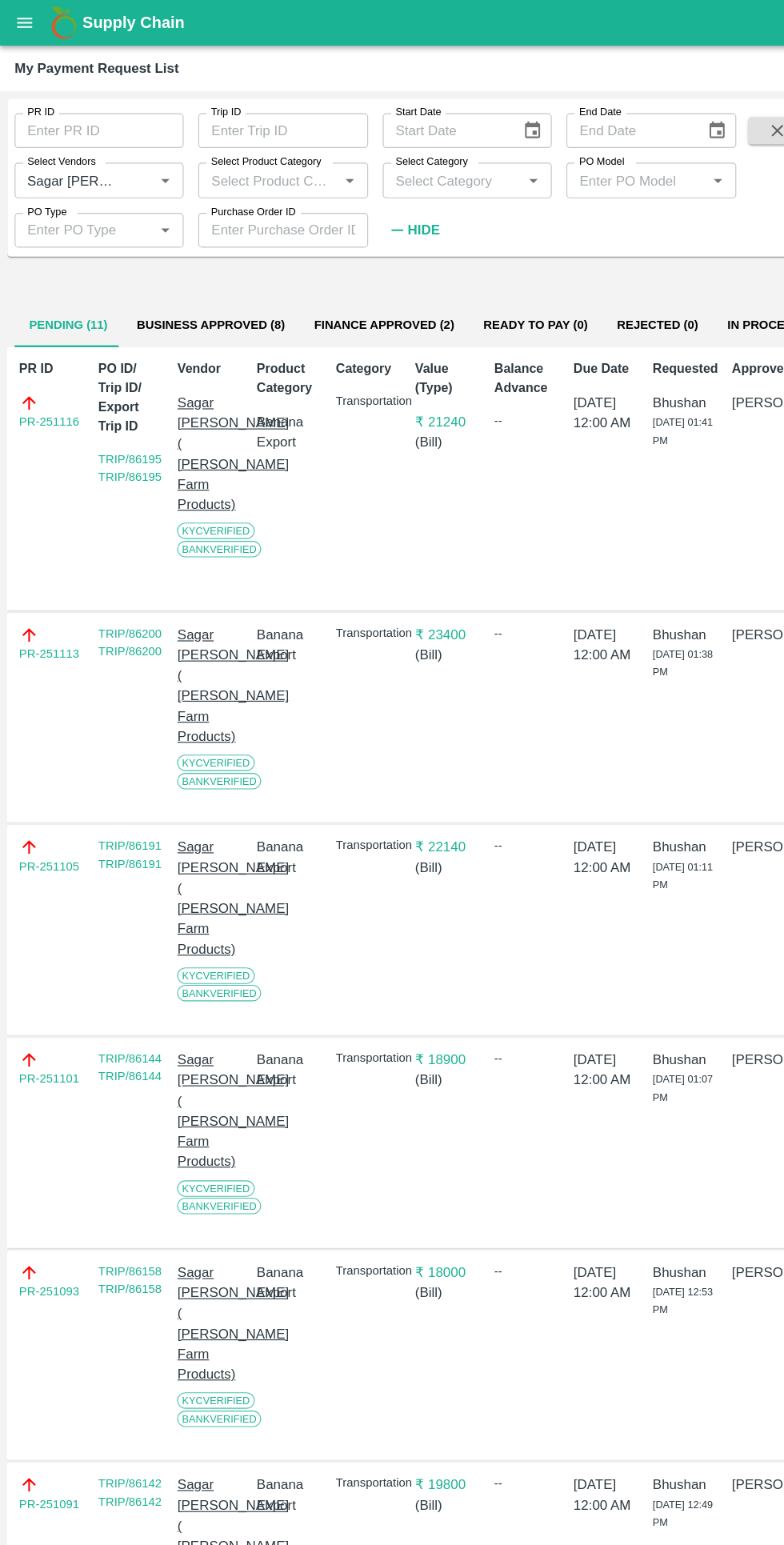
click at [165, 284] on button "Business Approved (8)" at bounding box center [184, 284] width 155 height 39
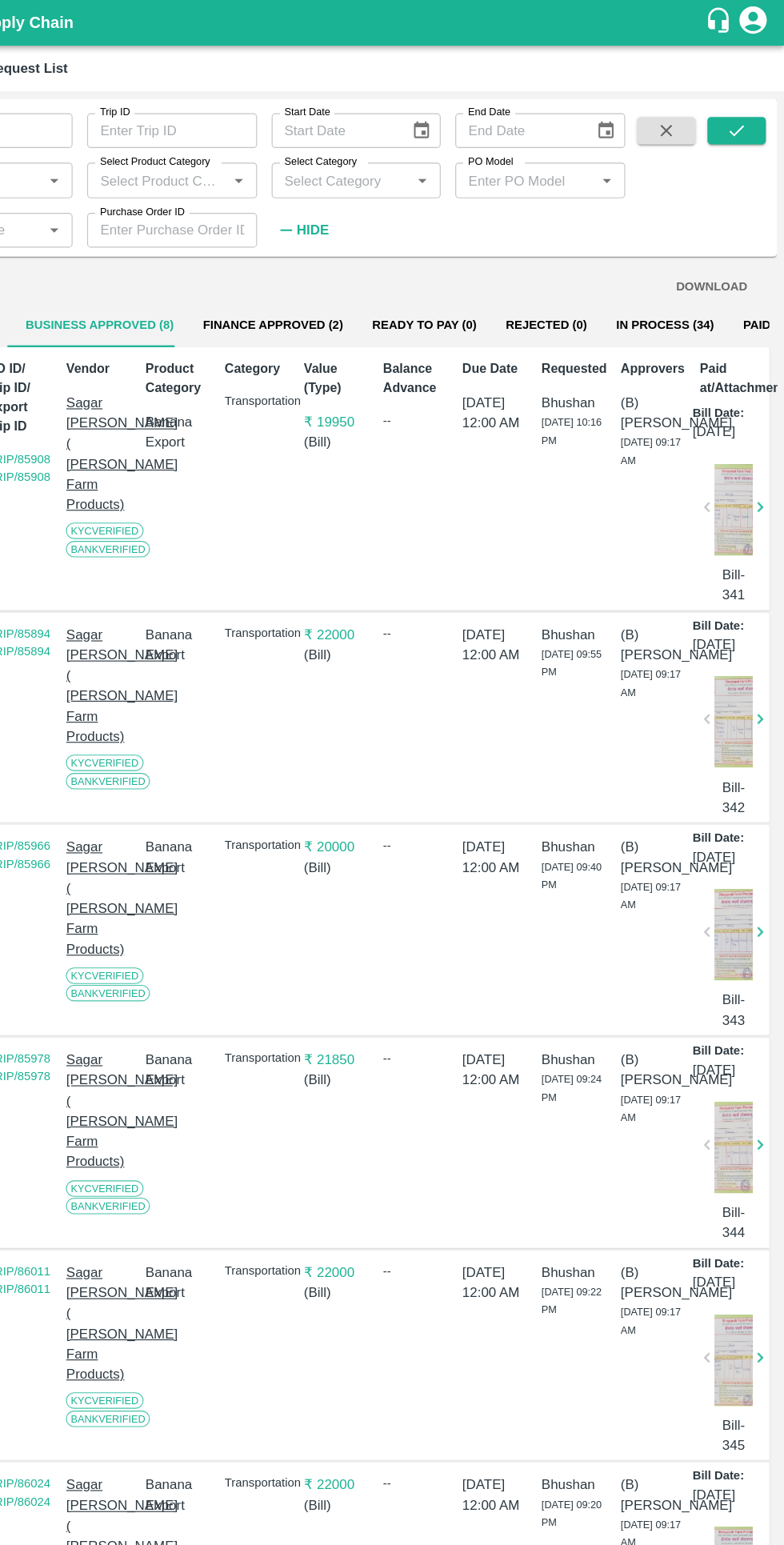
click at [656, 284] on button "In Process (34)" at bounding box center [679, 284] width 111 height 39
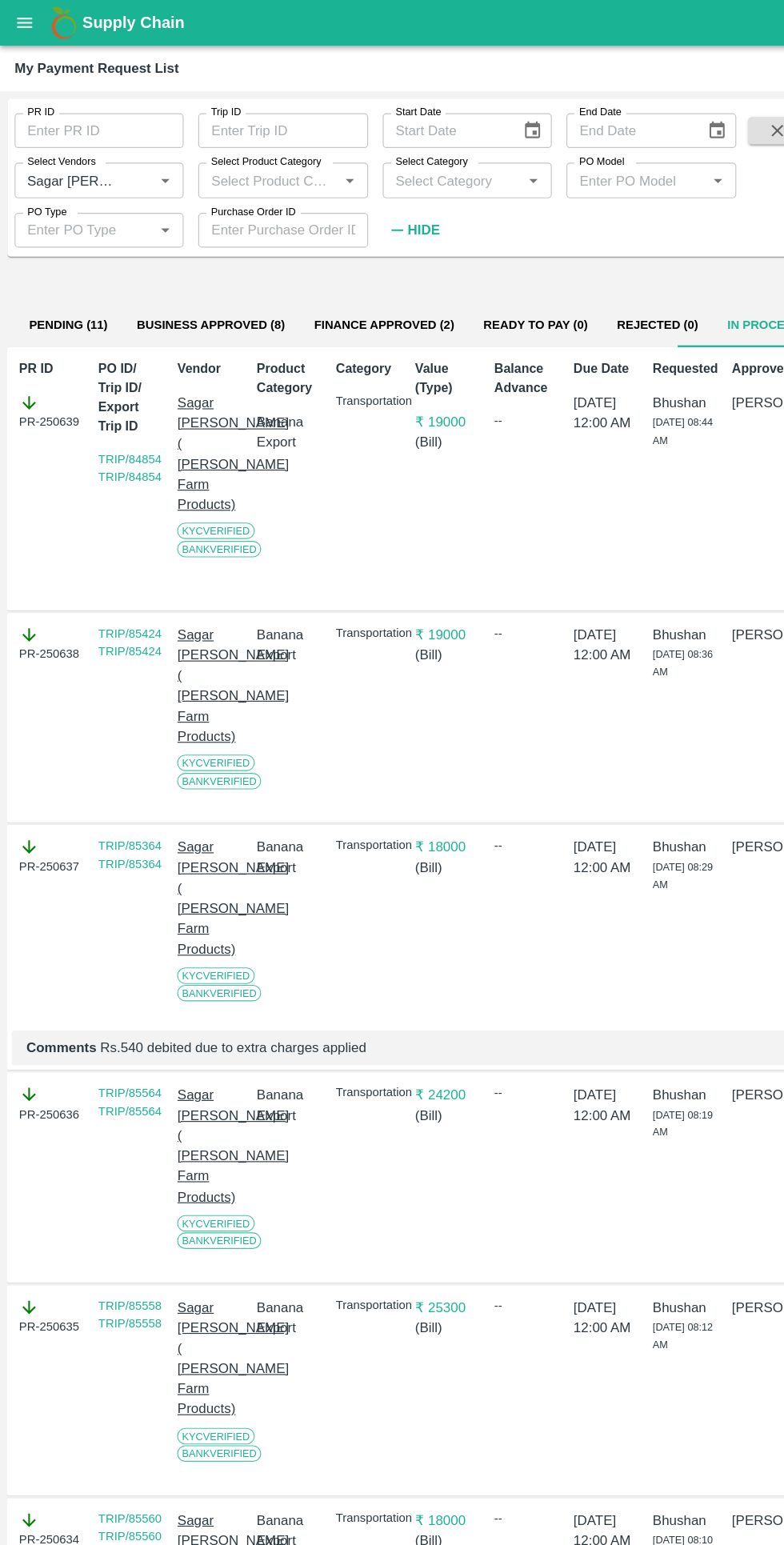
click at [286, 284] on button "Finance Approved (2)" at bounding box center [336, 284] width 148 height 39
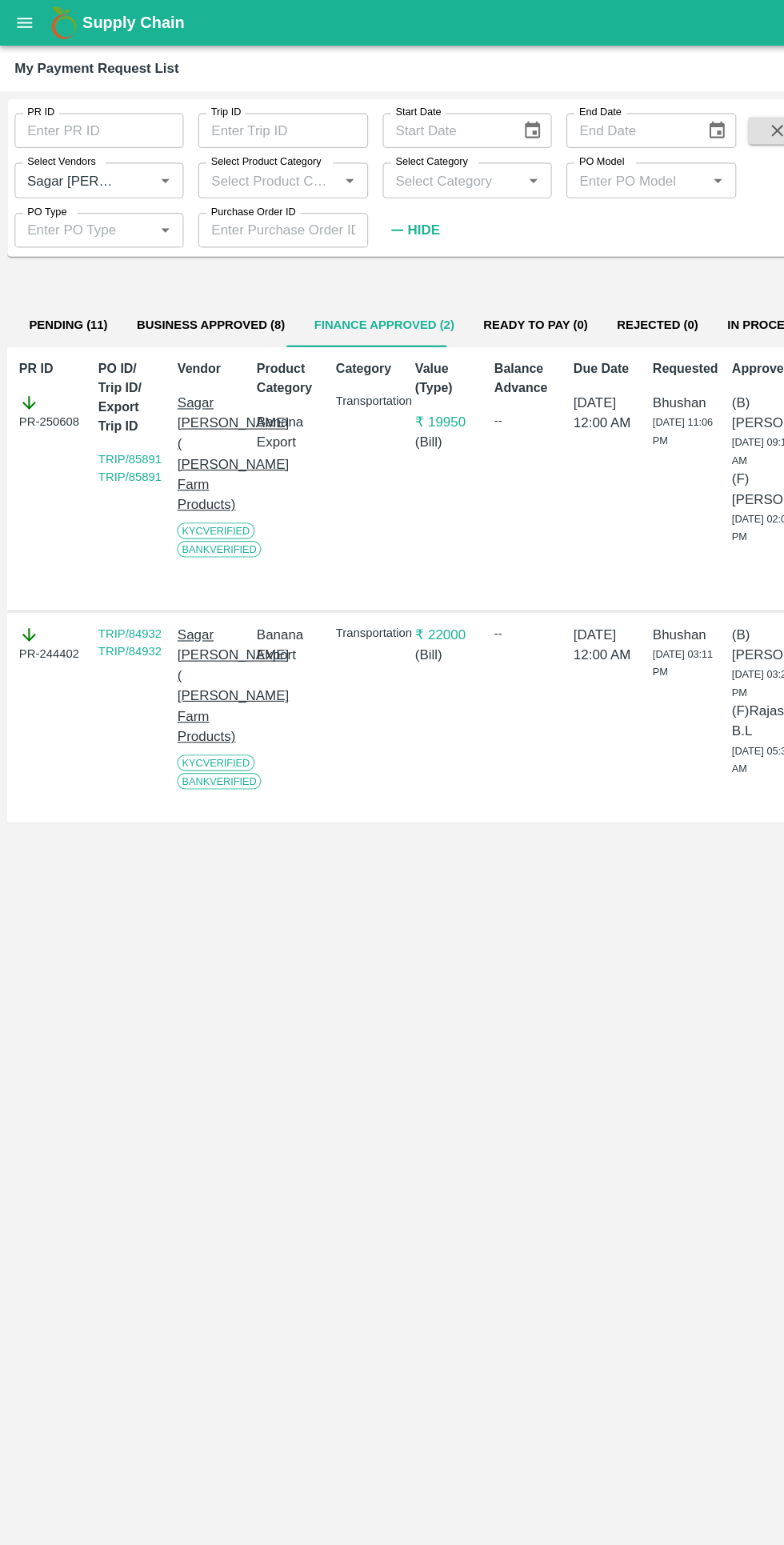
scroll to position [0, 11]
